Goal: Ask a question: Seek information or help from site administrators or community

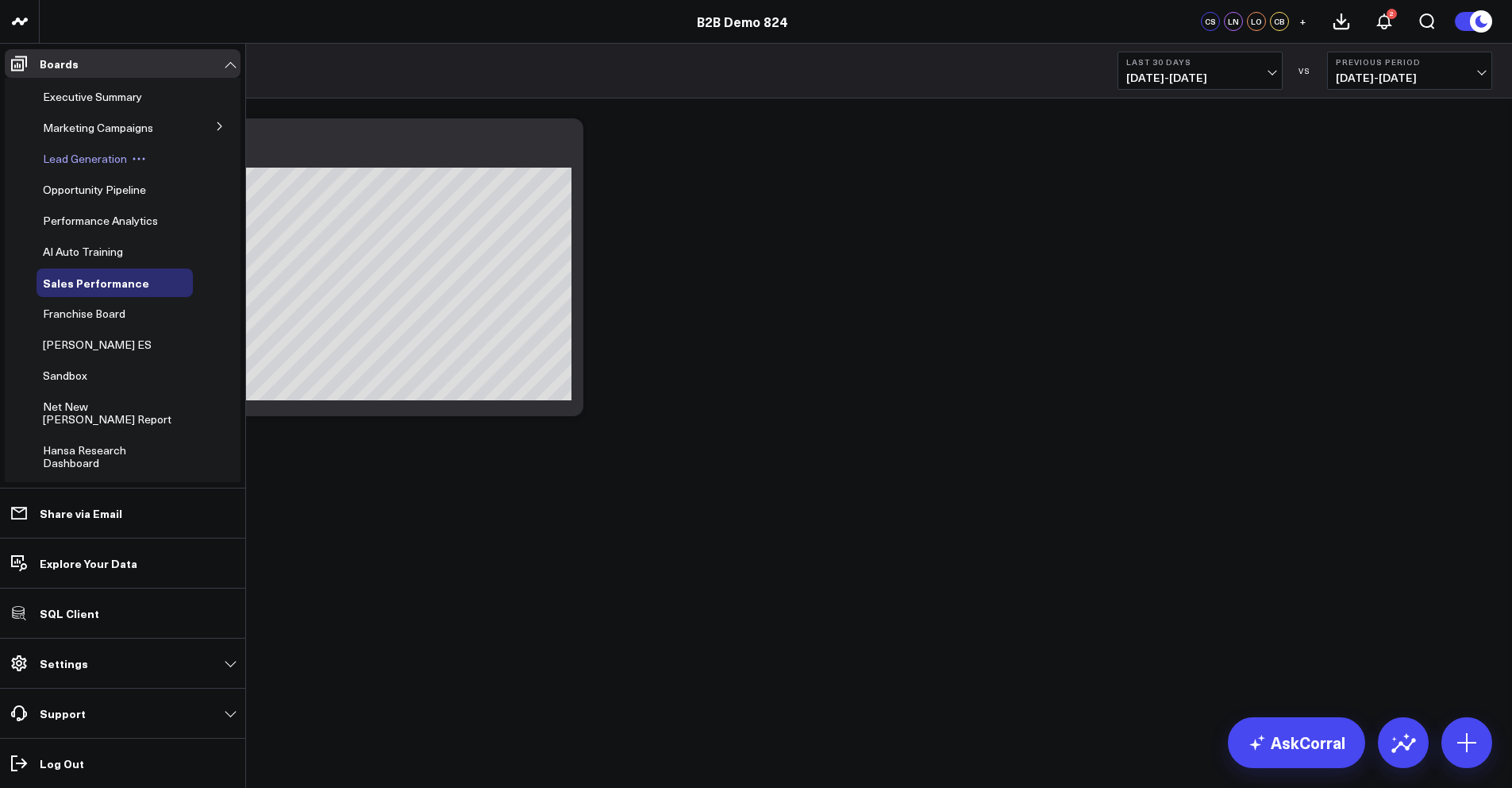
click at [66, 163] on span "Lead Generation" at bounding box center [85, 158] width 84 height 15
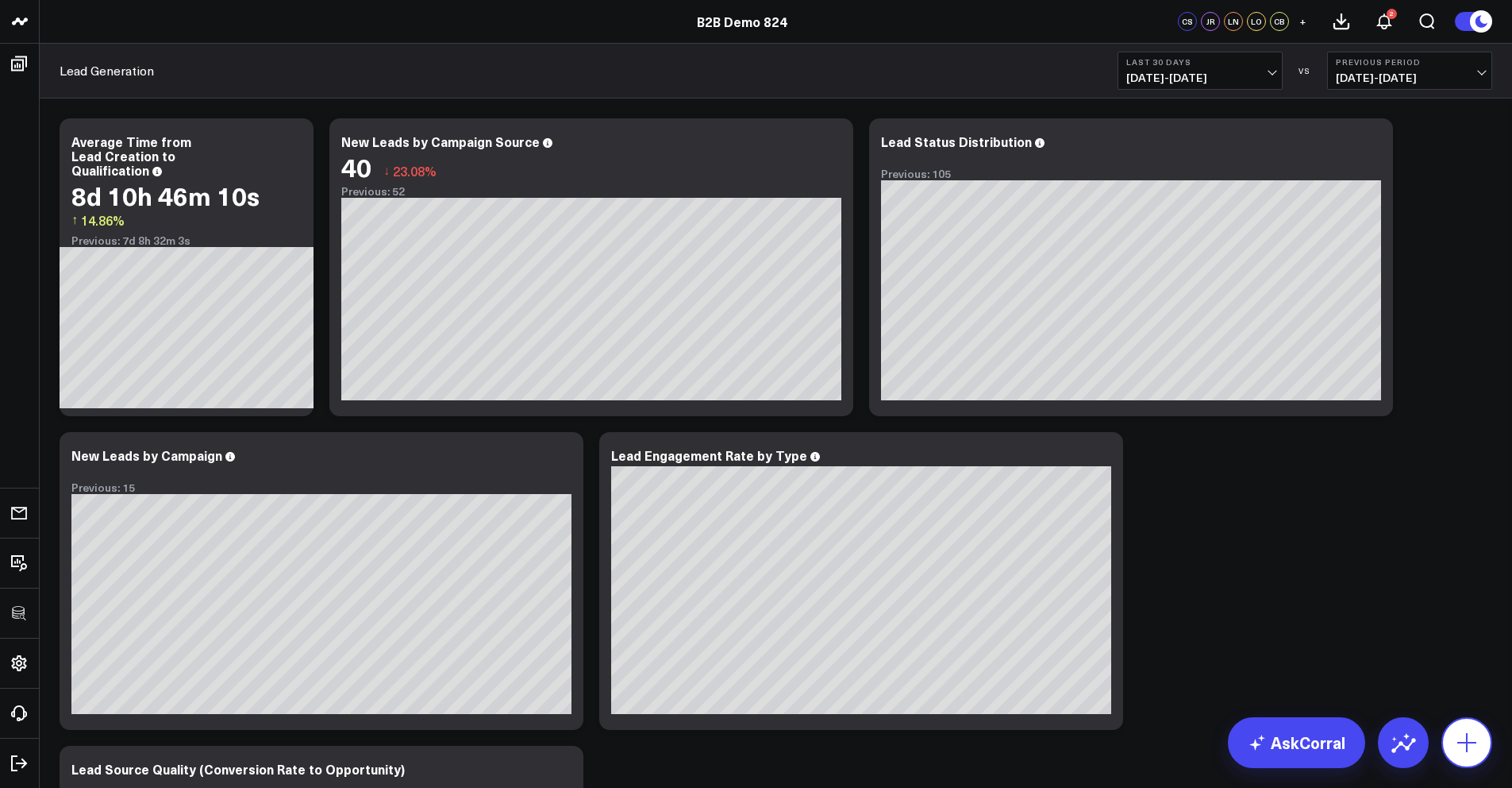
click at [1459, 740] on icon at bounding box center [1466, 742] width 25 height 25
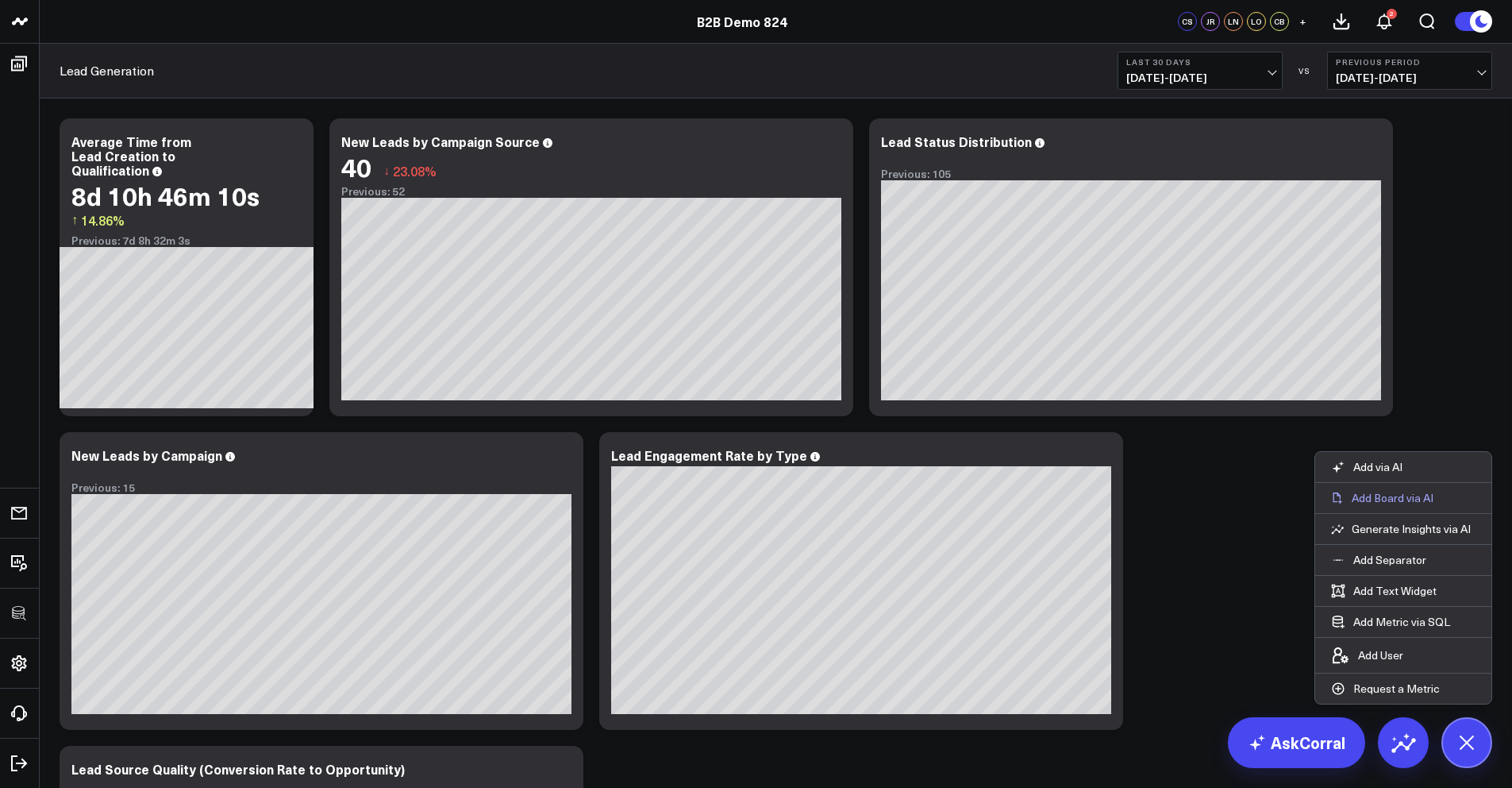
click at [1406, 501] on p "Add Board via AI" at bounding box center [1393, 498] width 81 height 15
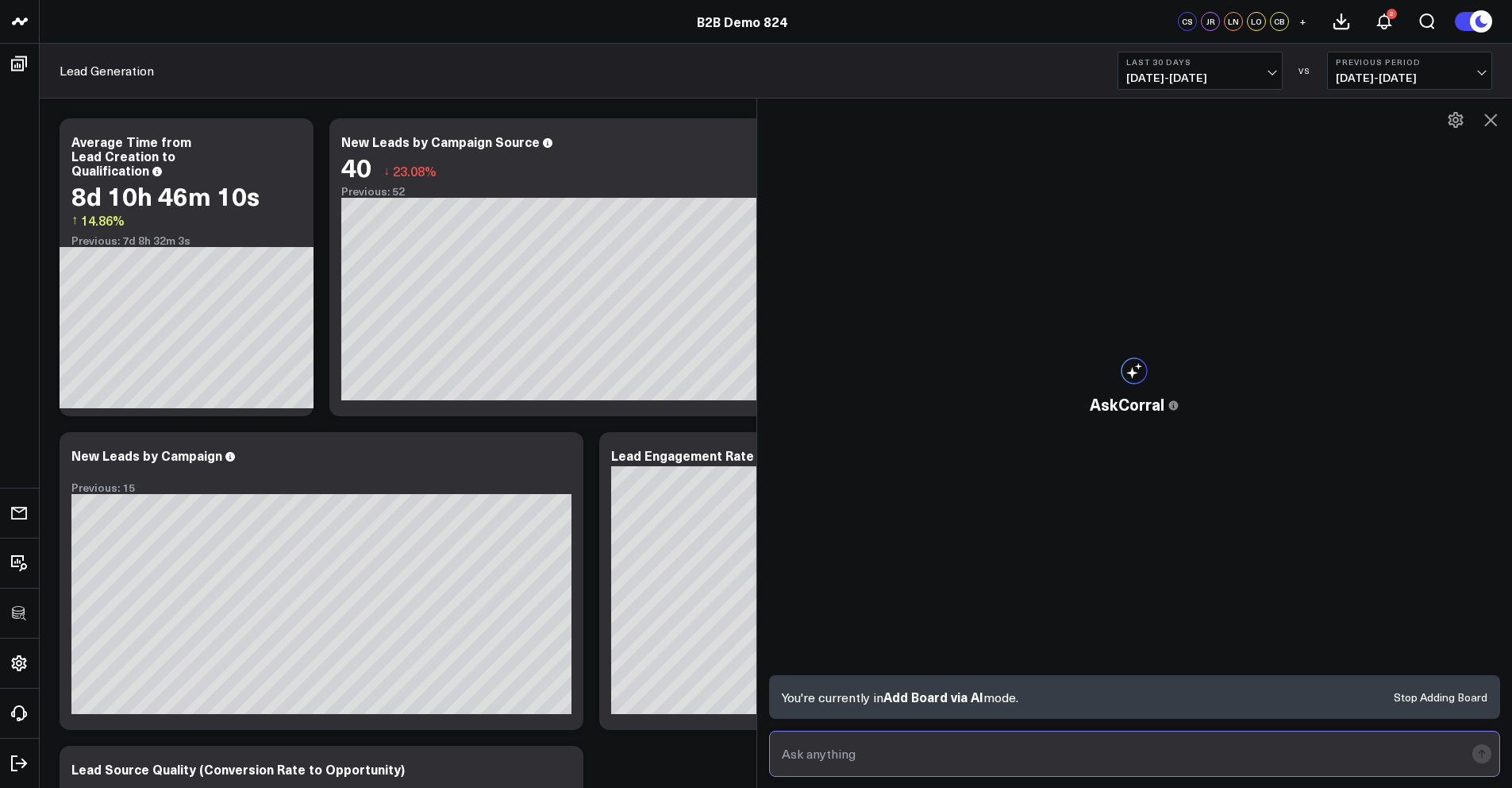
click at [998, 748] on input "text" at bounding box center [1122, 753] width 687 height 29
type input "Paid media reporting dashboard"
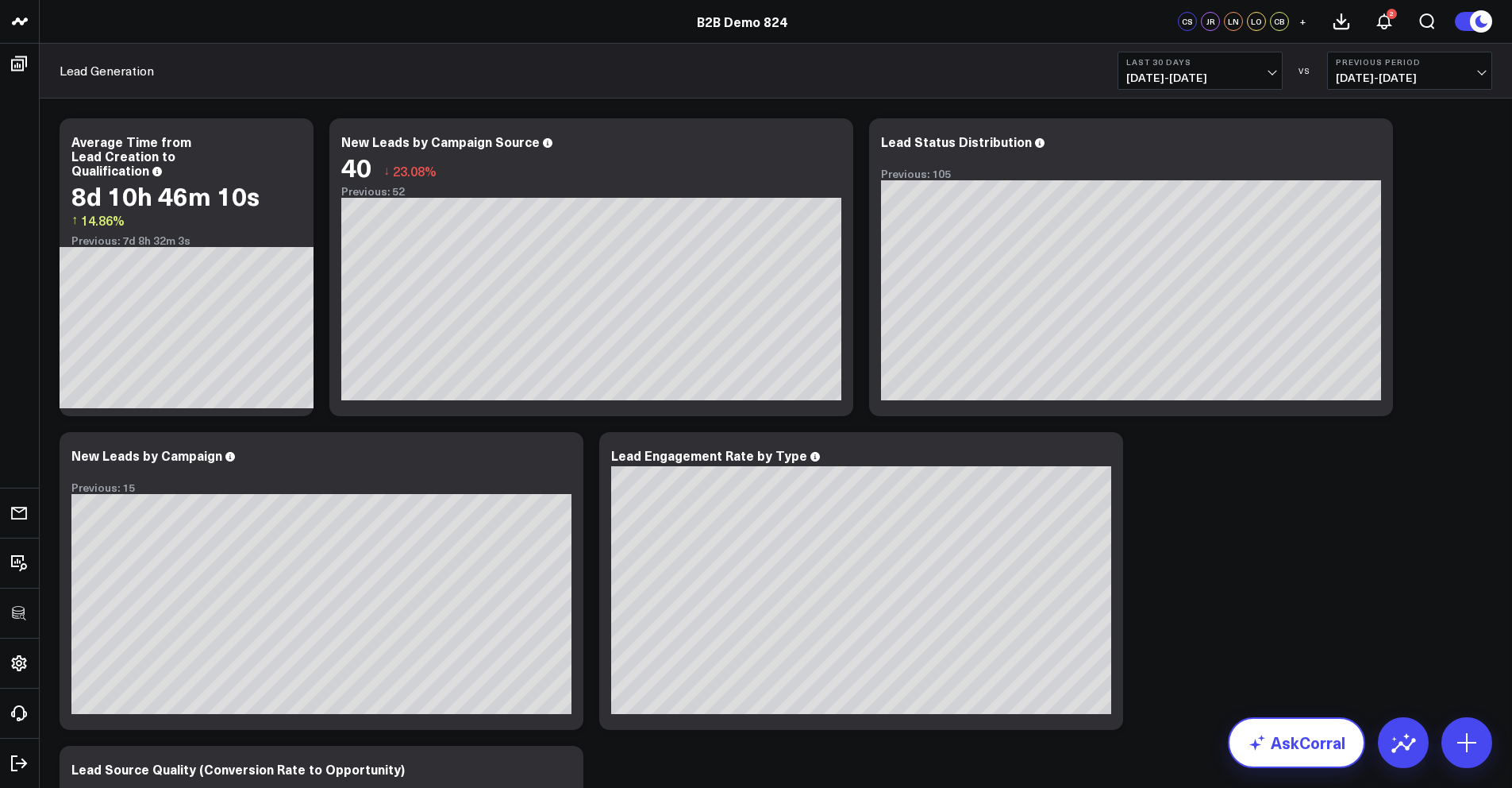
click at [1281, 738] on link "AskCorral" at bounding box center [1296, 742] width 138 height 51
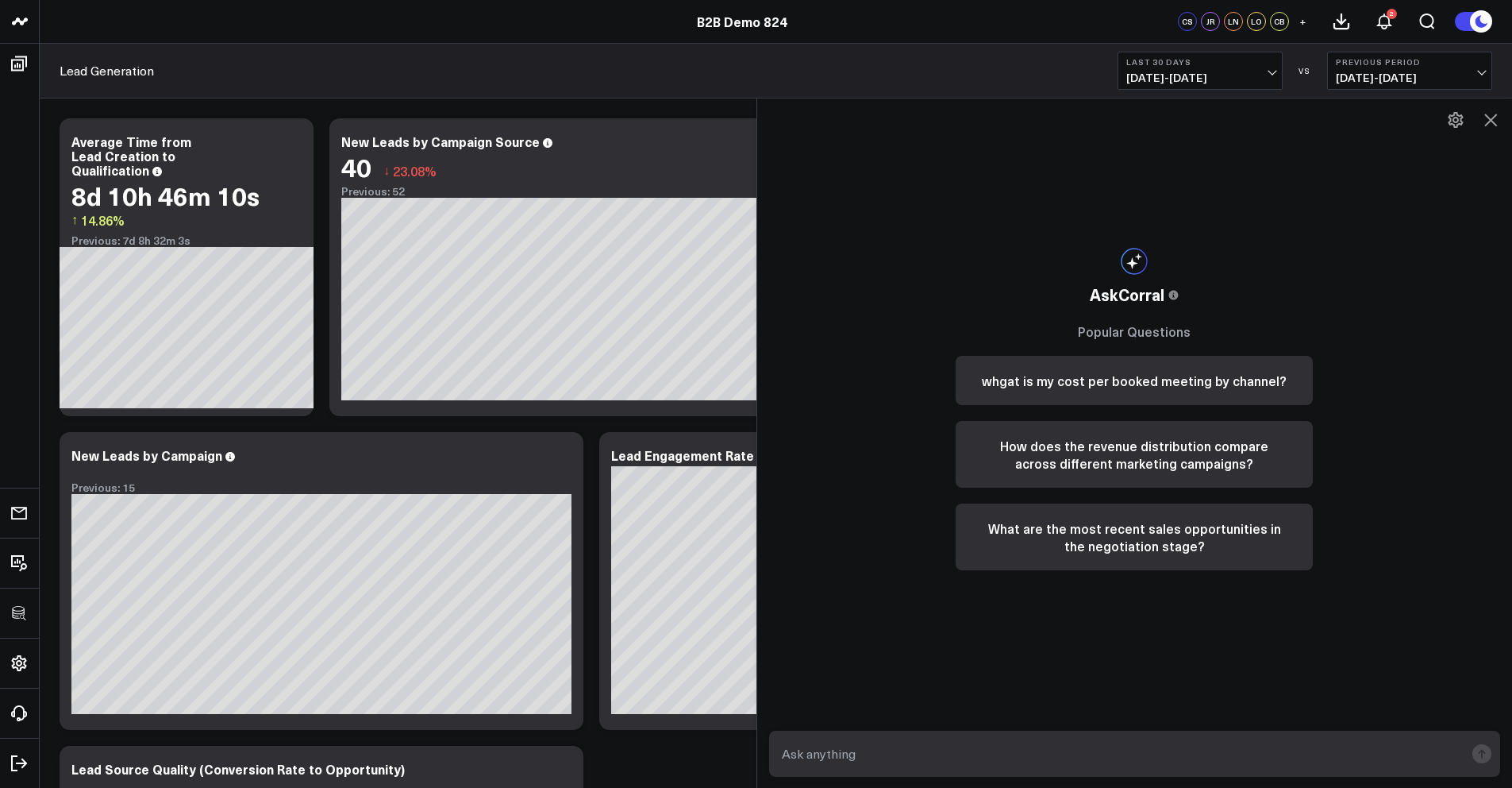
click at [1067, 736] on form at bounding box center [1135, 753] width 731 height 46
click at [1056, 750] on input "text" at bounding box center [1122, 753] width 687 height 29
type input "who are my top sales people?"
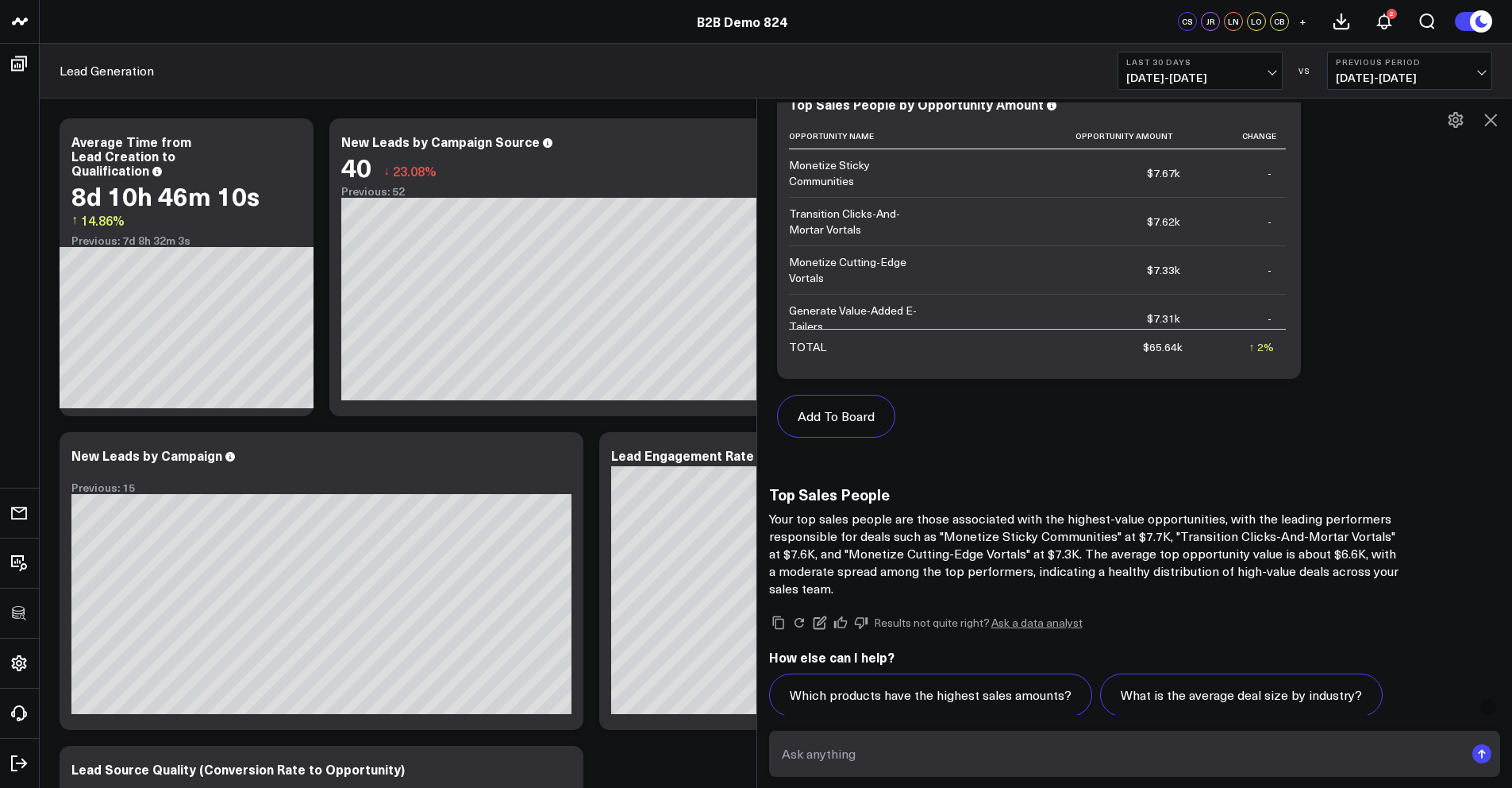
scroll to position [904, 0]
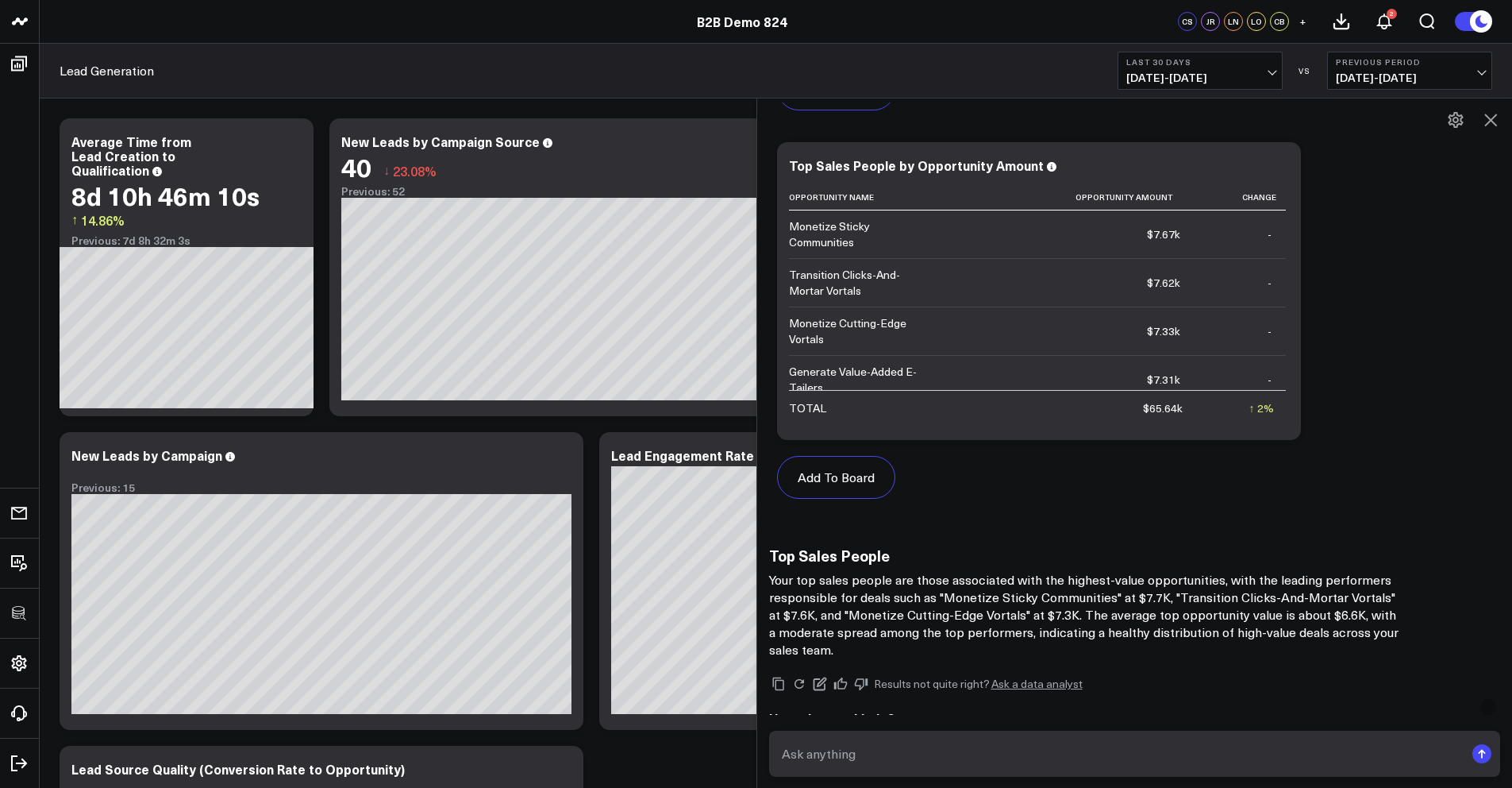
click at [1486, 120] on icon at bounding box center [1490, 119] width 19 height 19
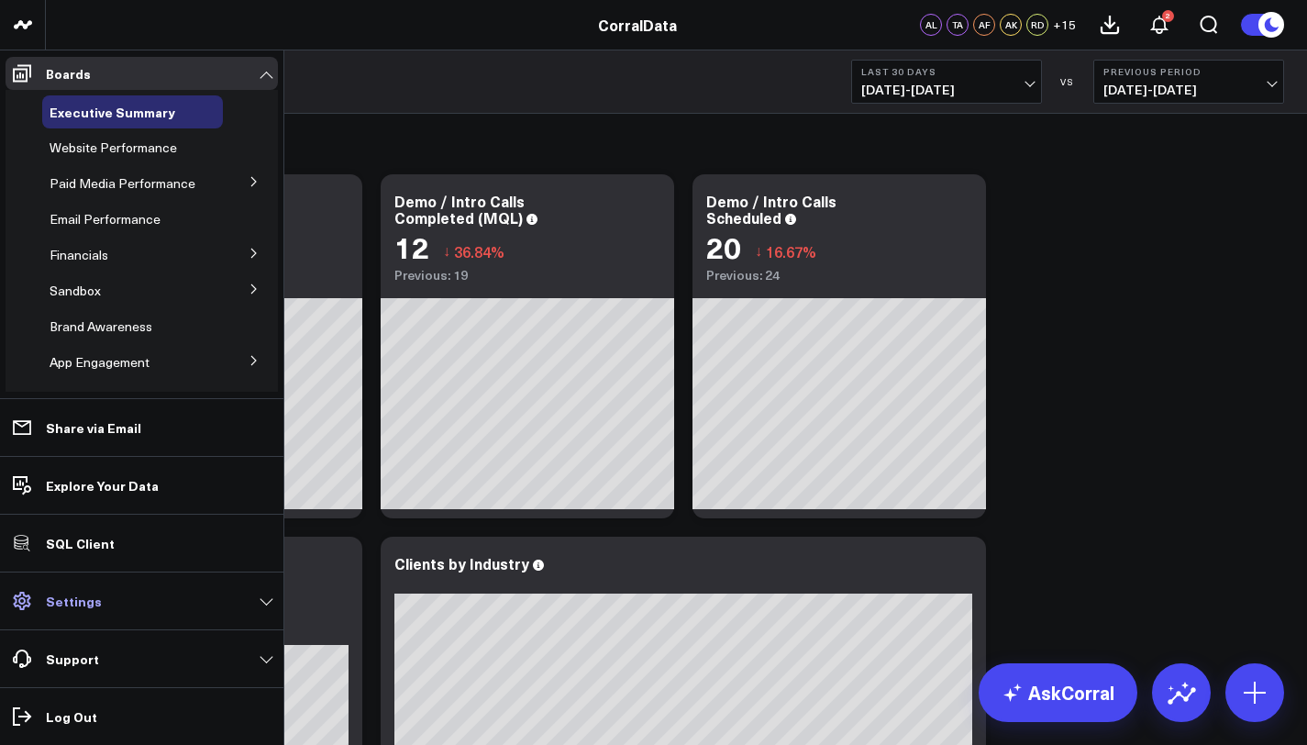
click at [98, 599] on link "Settings" at bounding box center [142, 600] width 272 height 33
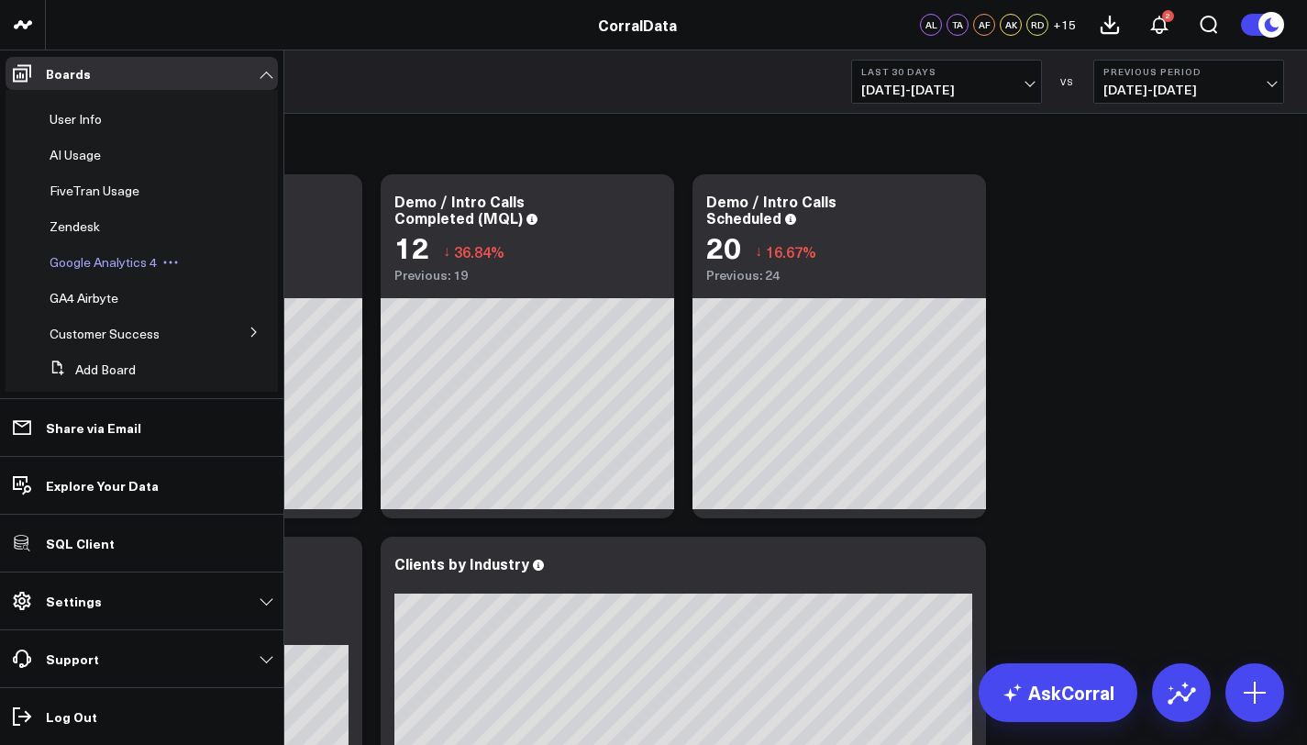
scroll to position [475, 0]
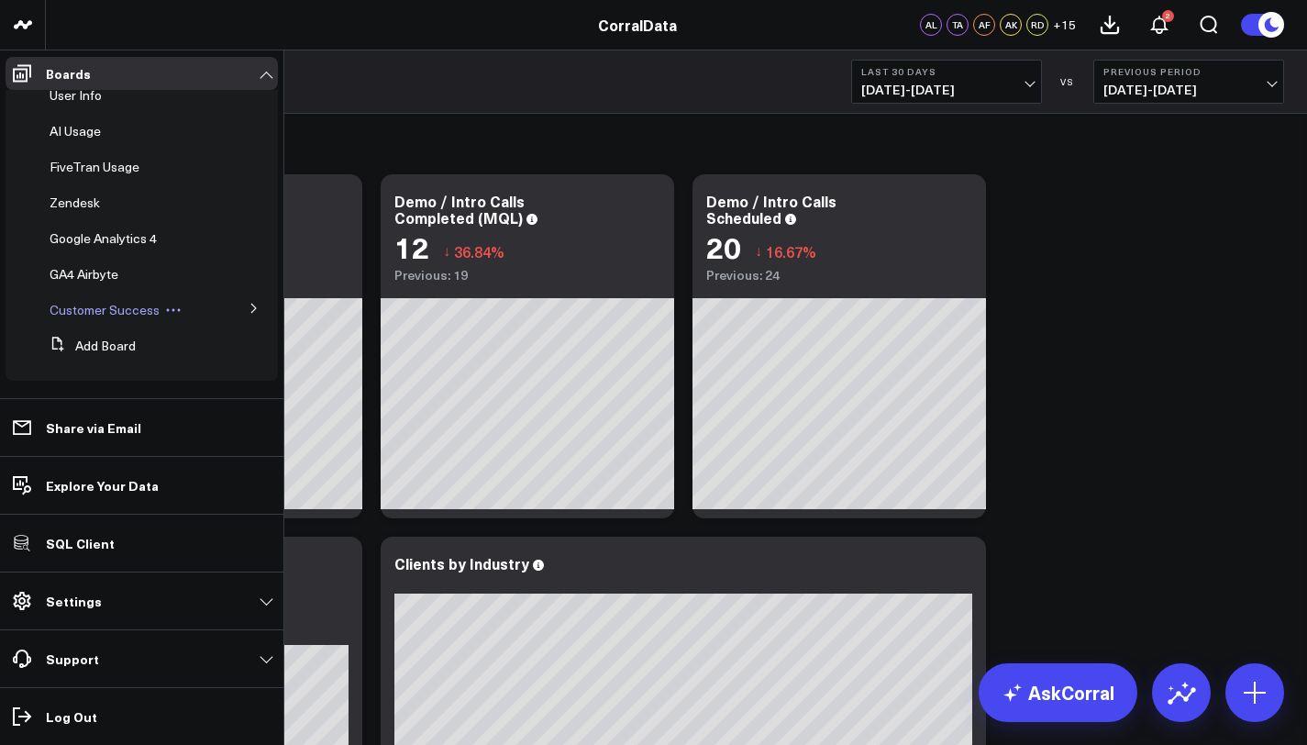
click at [94, 310] on span "Customer Success" at bounding box center [105, 309] width 110 height 17
